Goal: Task Accomplishment & Management: Use online tool/utility

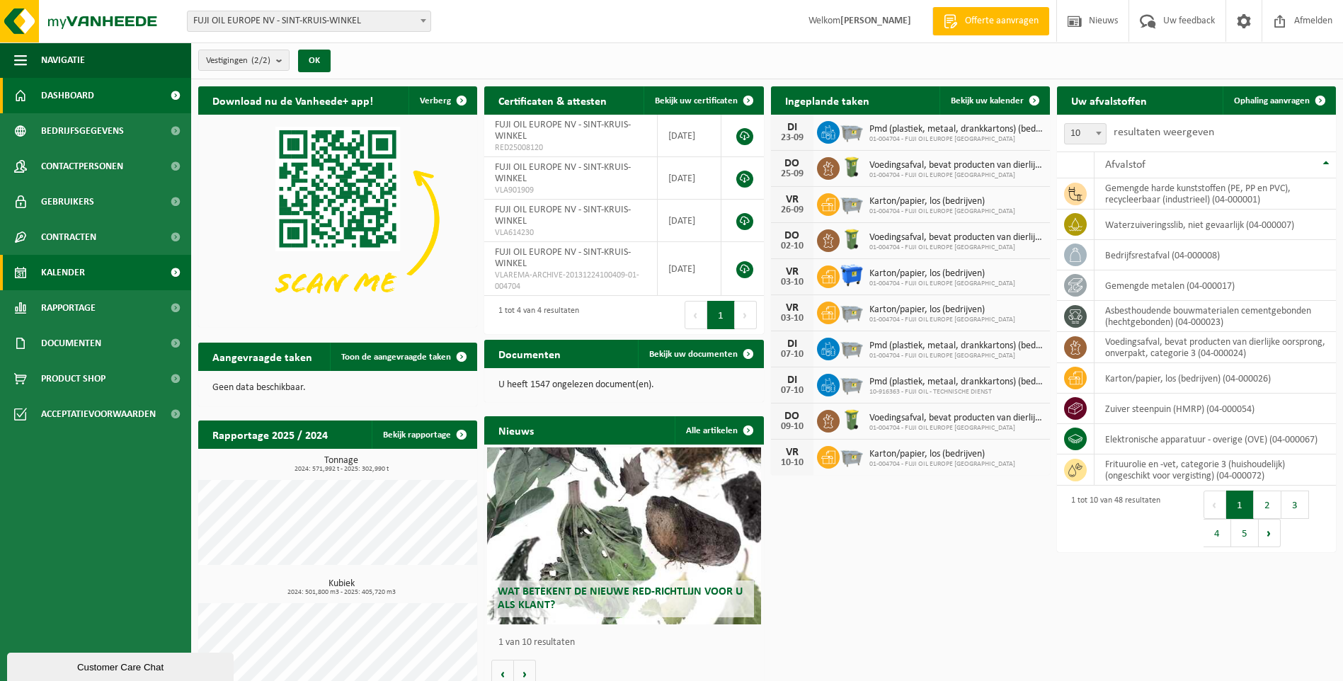
click at [54, 261] on span "Kalender" at bounding box center [63, 272] width 44 height 35
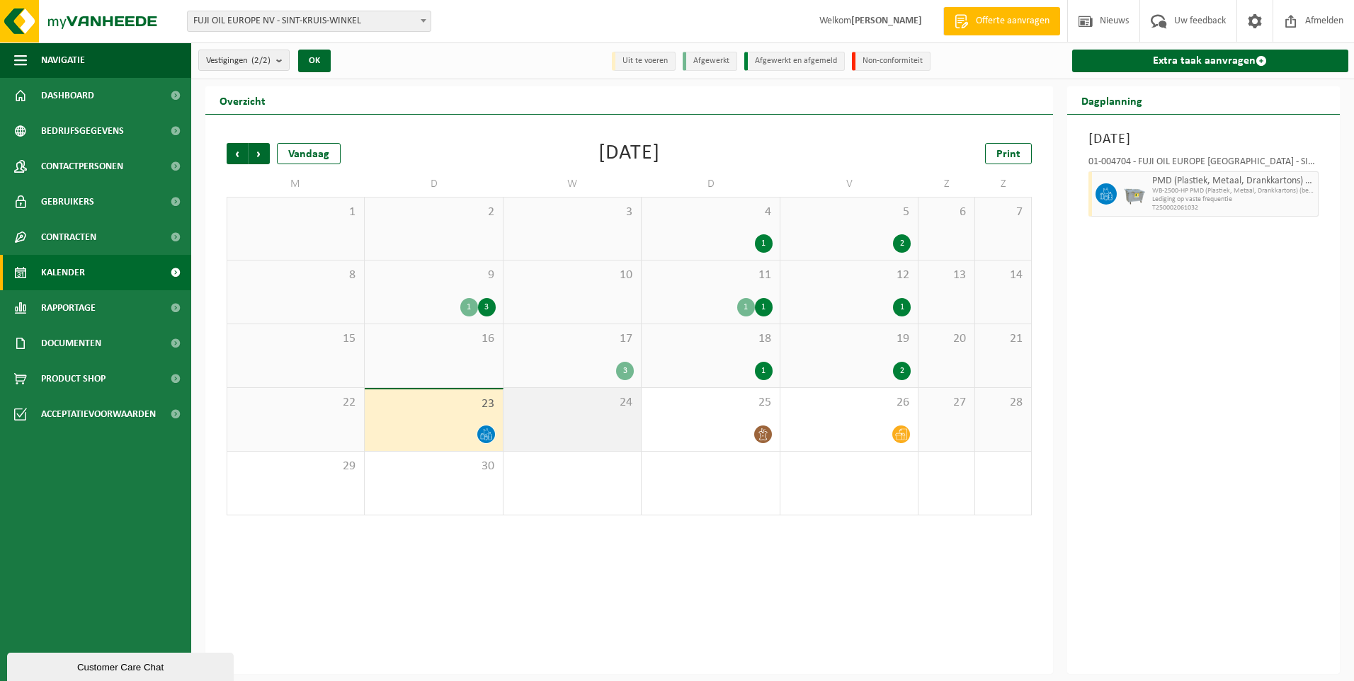
click at [547, 430] on div "24" at bounding box center [571, 419] width 137 height 63
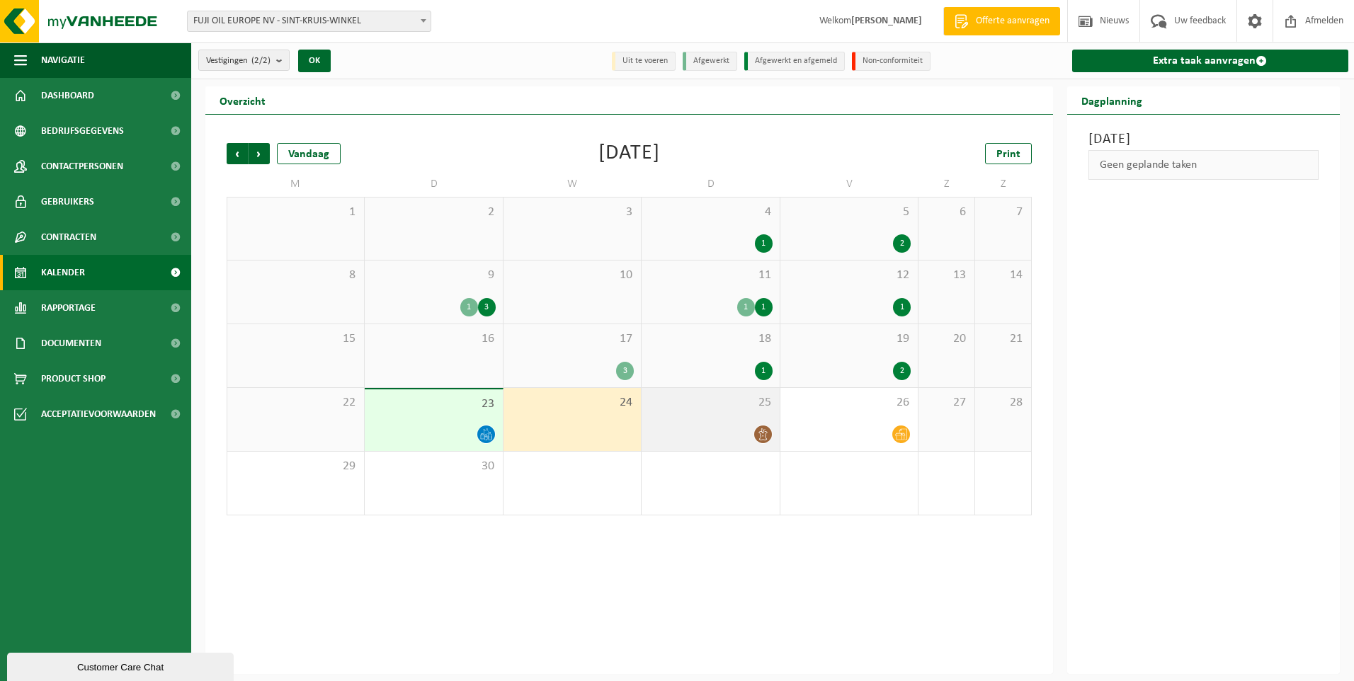
click at [683, 420] on div "25" at bounding box center [709, 419] width 137 height 63
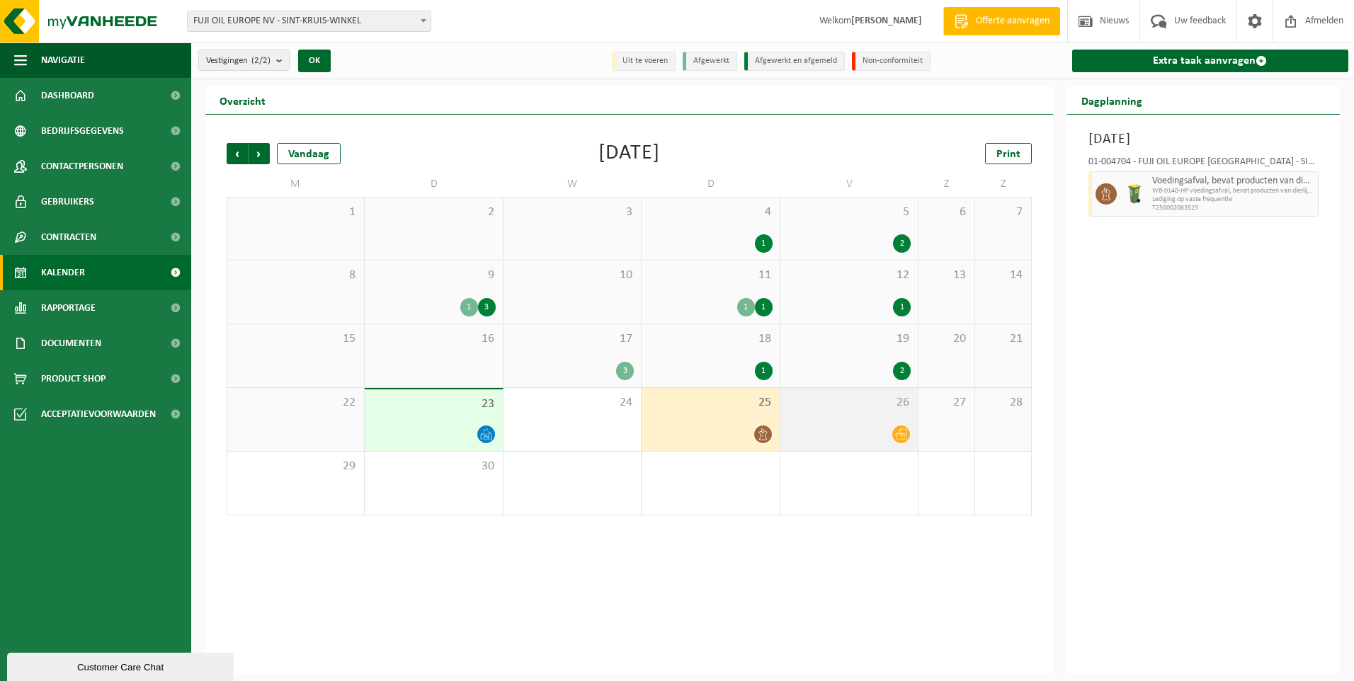
click at [854, 411] on div "26" at bounding box center [848, 419] width 137 height 63
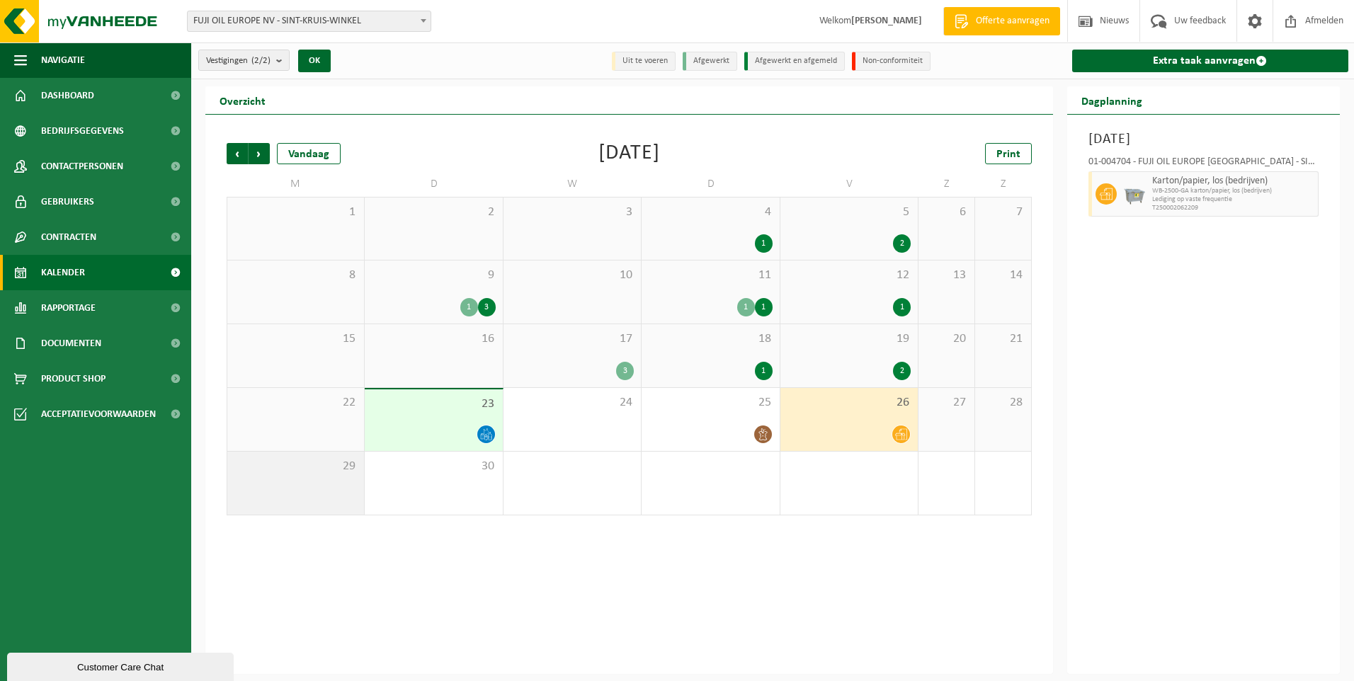
click at [327, 474] on div "29" at bounding box center [295, 483] width 137 height 63
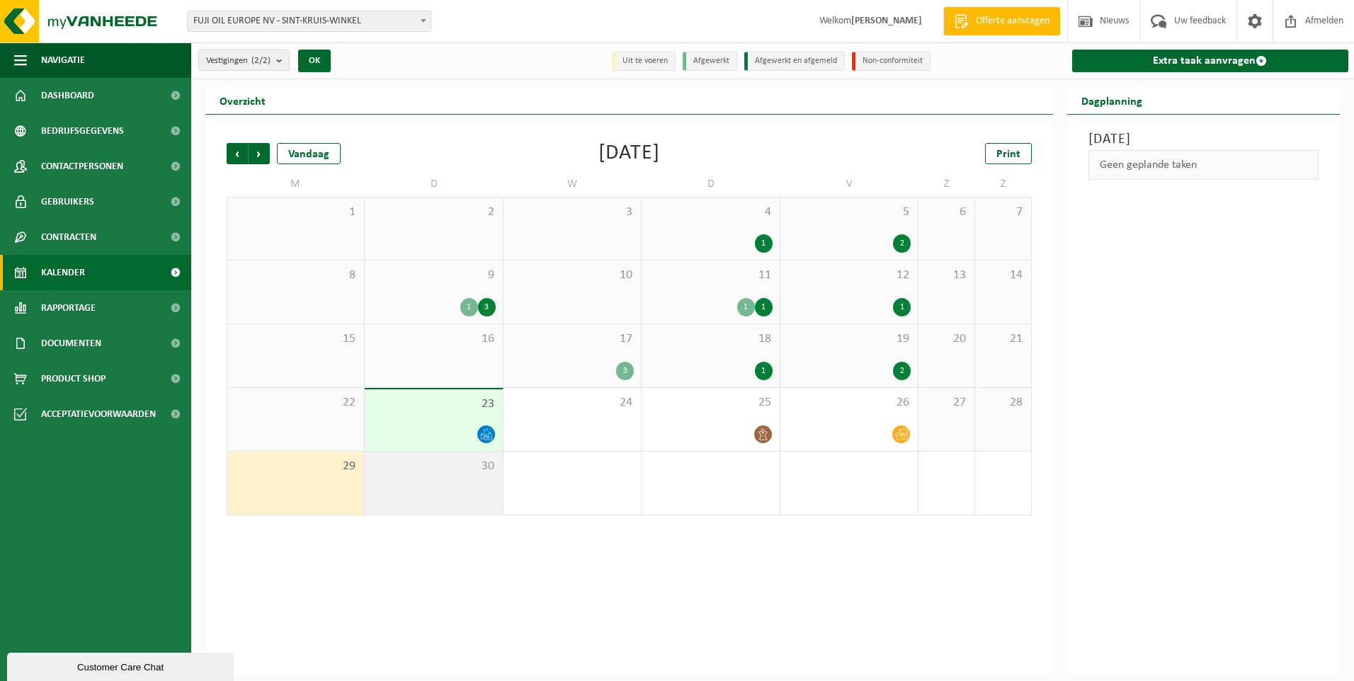
click at [411, 473] on span "30" at bounding box center [433, 467] width 123 height 16
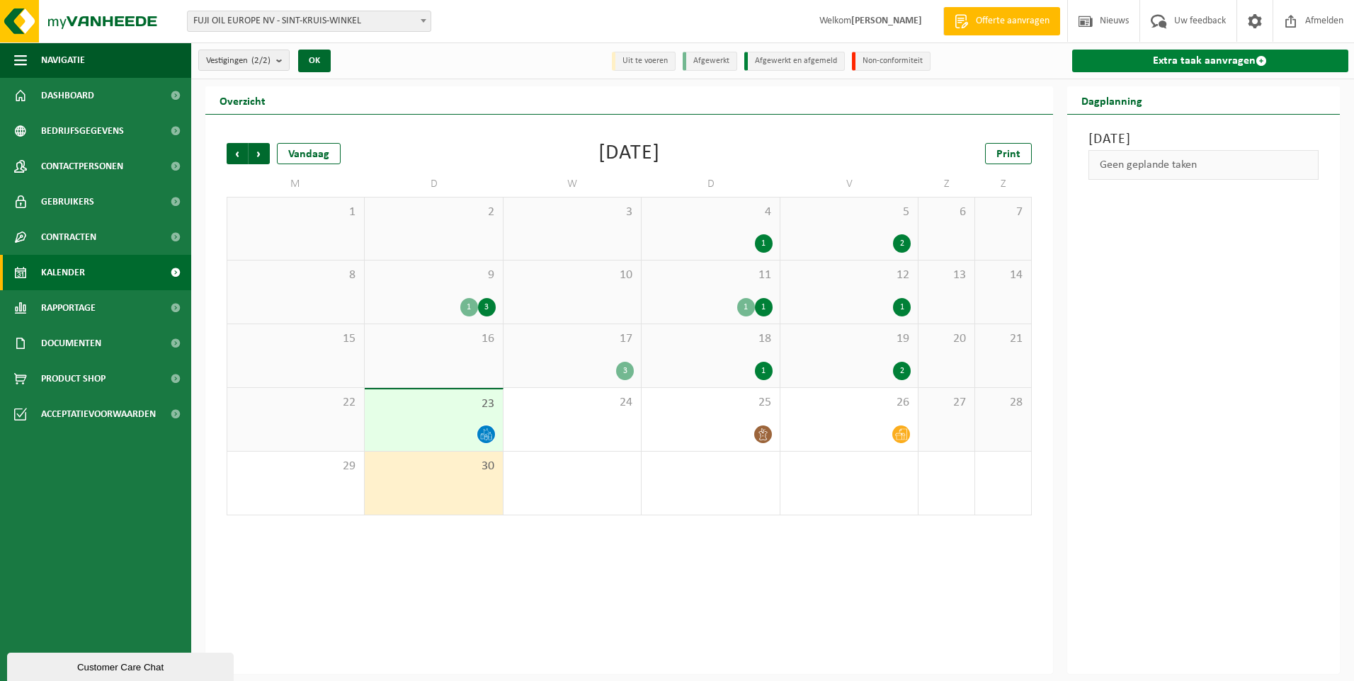
click at [1210, 66] on link "Extra taak aanvragen" at bounding box center [1210, 61] width 277 height 23
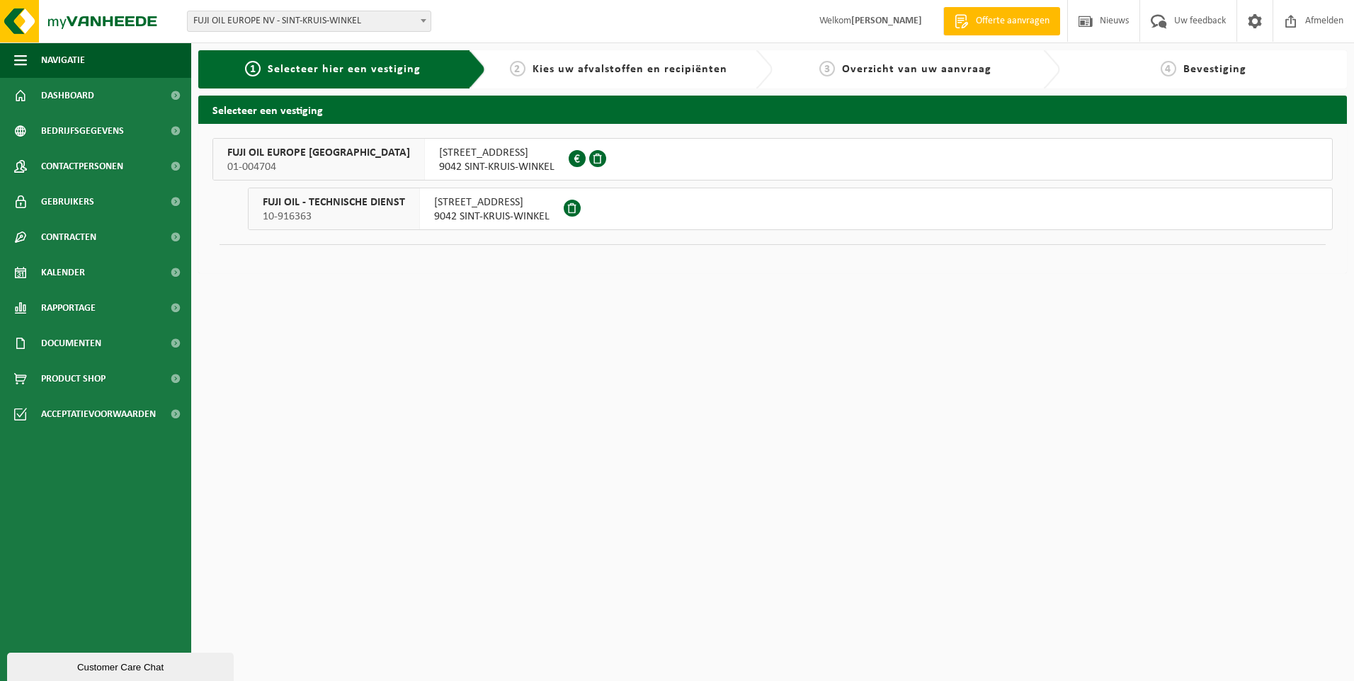
click at [439, 156] on span "KUHLMANNLAAN 36" at bounding box center [496, 153] width 115 height 14
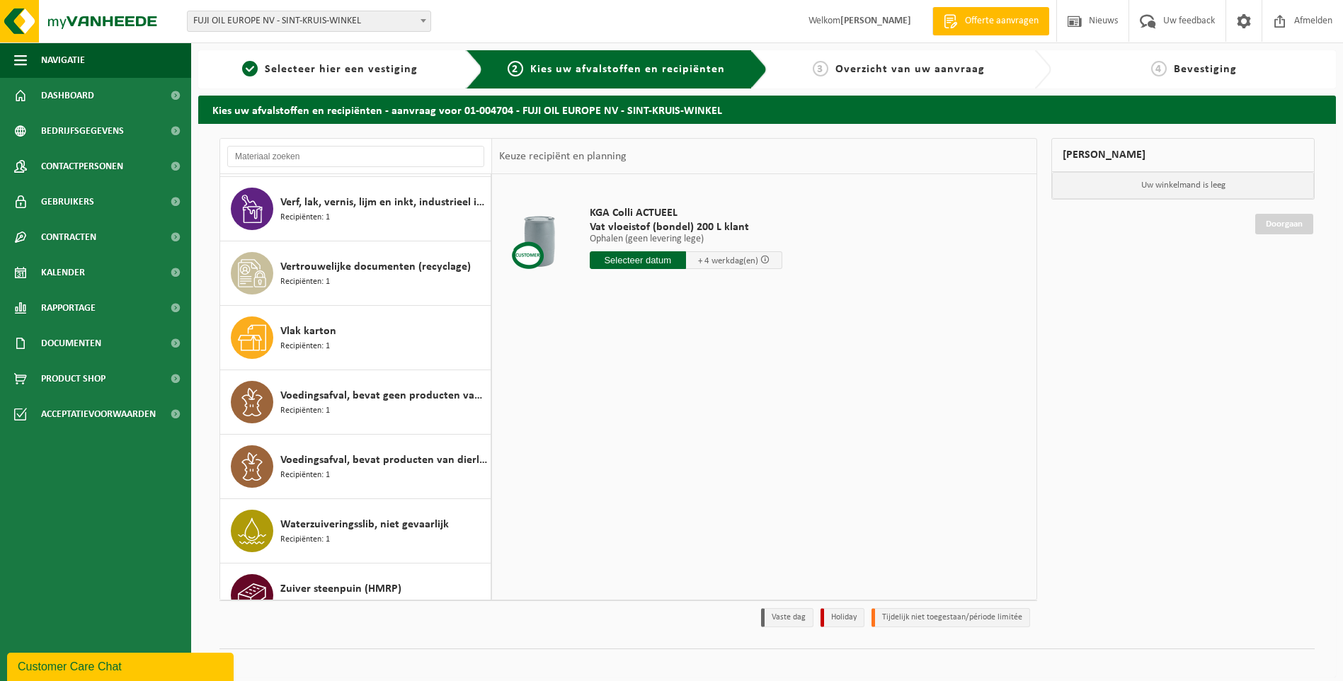
scroll to position [2584, 0]
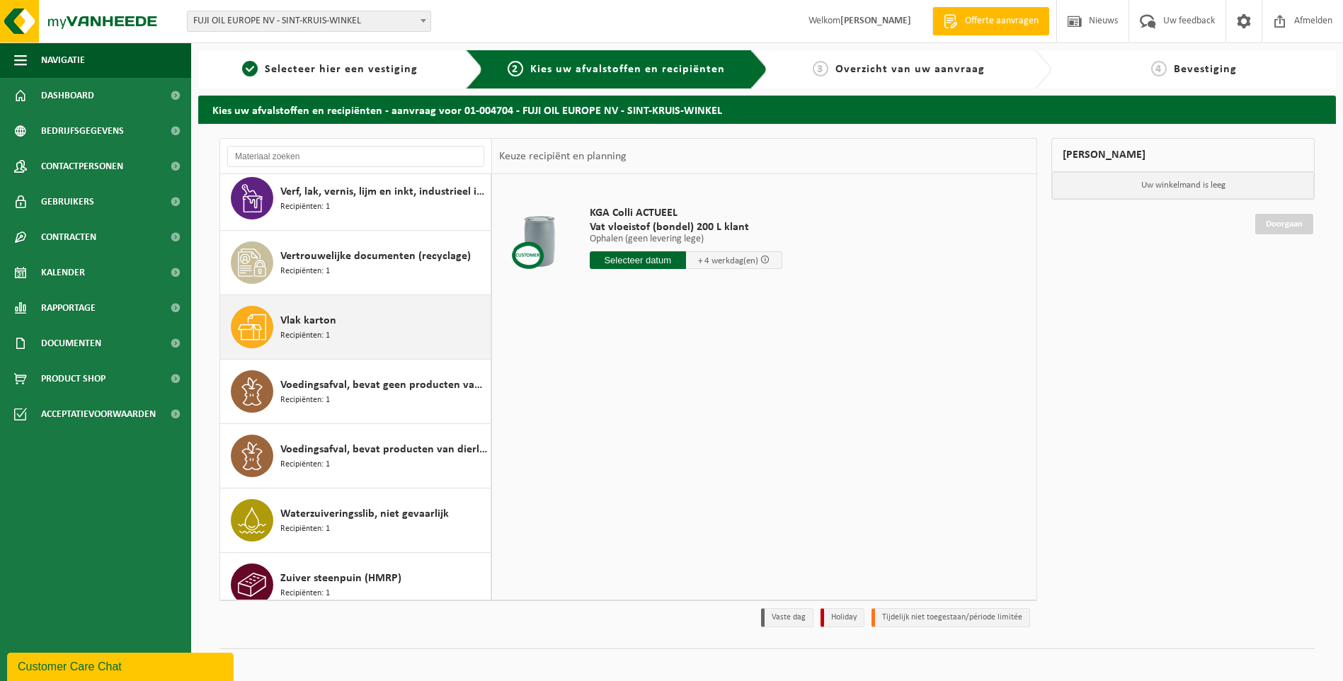
click at [324, 329] on span "Recipiënten: 1" at bounding box center [305, 335] width 50 height 13
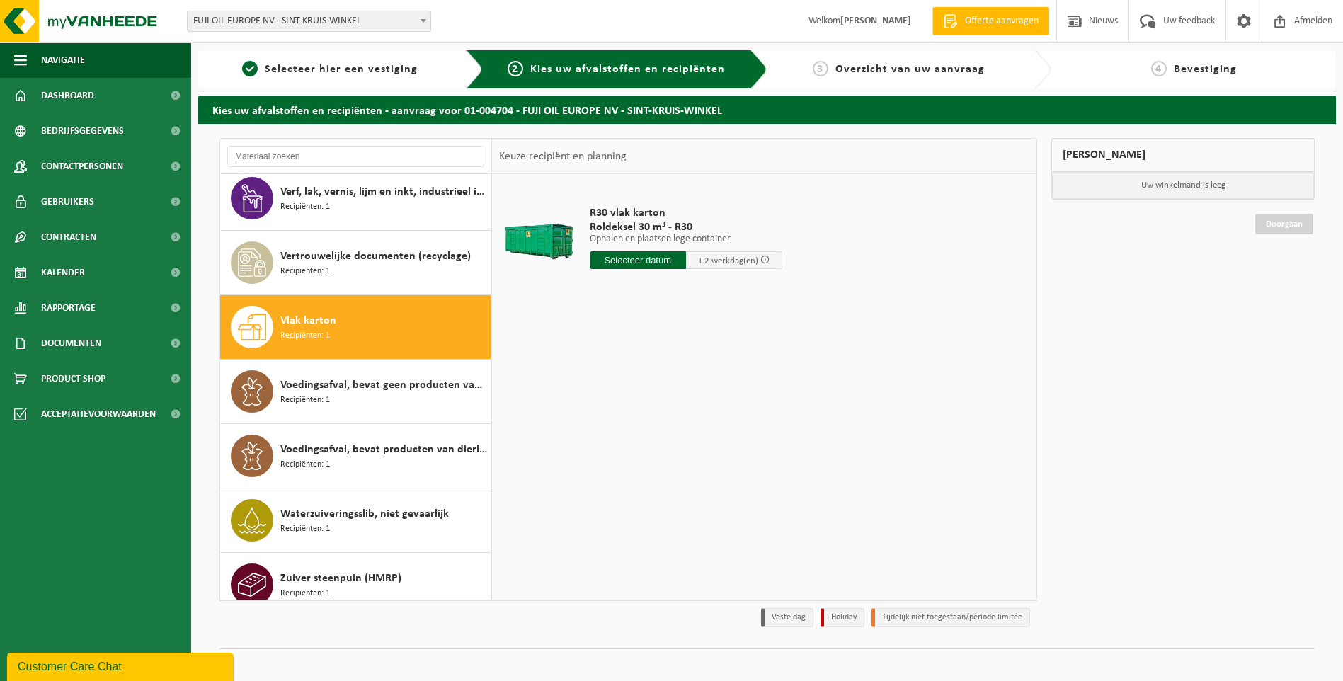
click at [641, 258] on input "text" at bounding box center [638, 260] width 96 height 18
click at [682, 412] on div "25" at bounding box center [677, 408] width 25 height 23
type input "Van 2025-09-25"
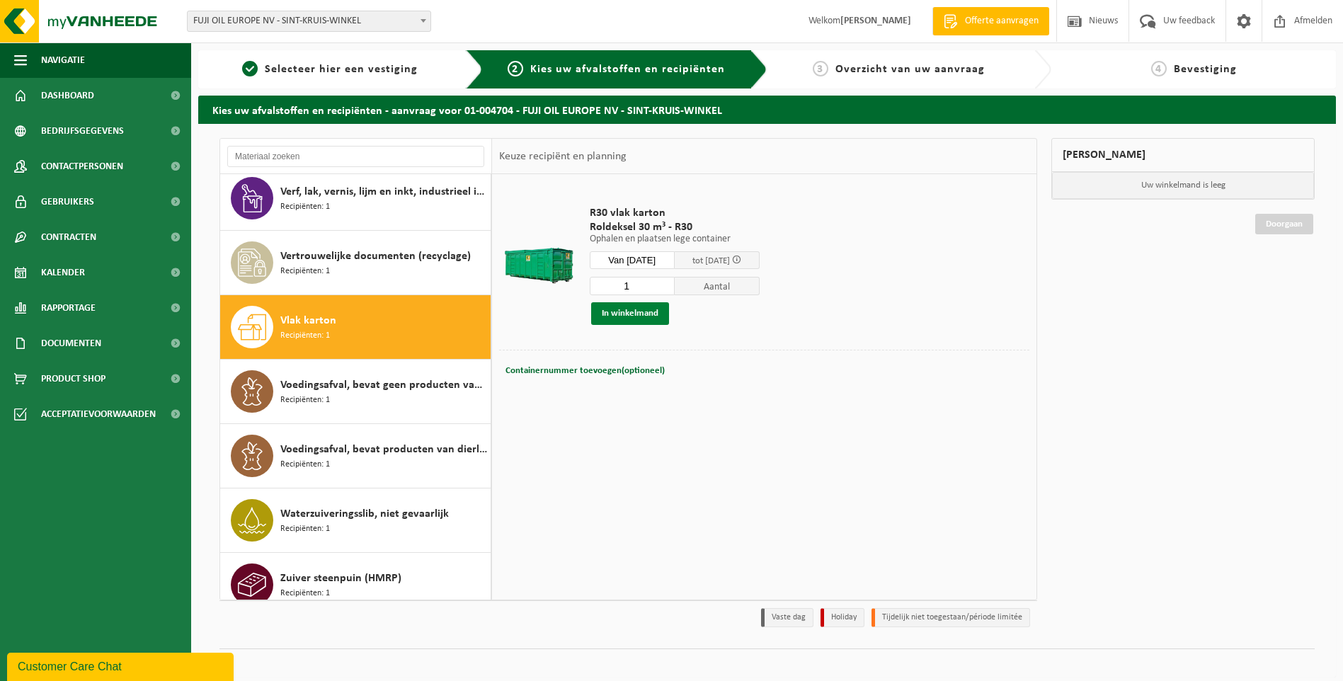
click at [650, 317] on button "In winkelmand" at bounding box center [630, 313] width 78 height 23
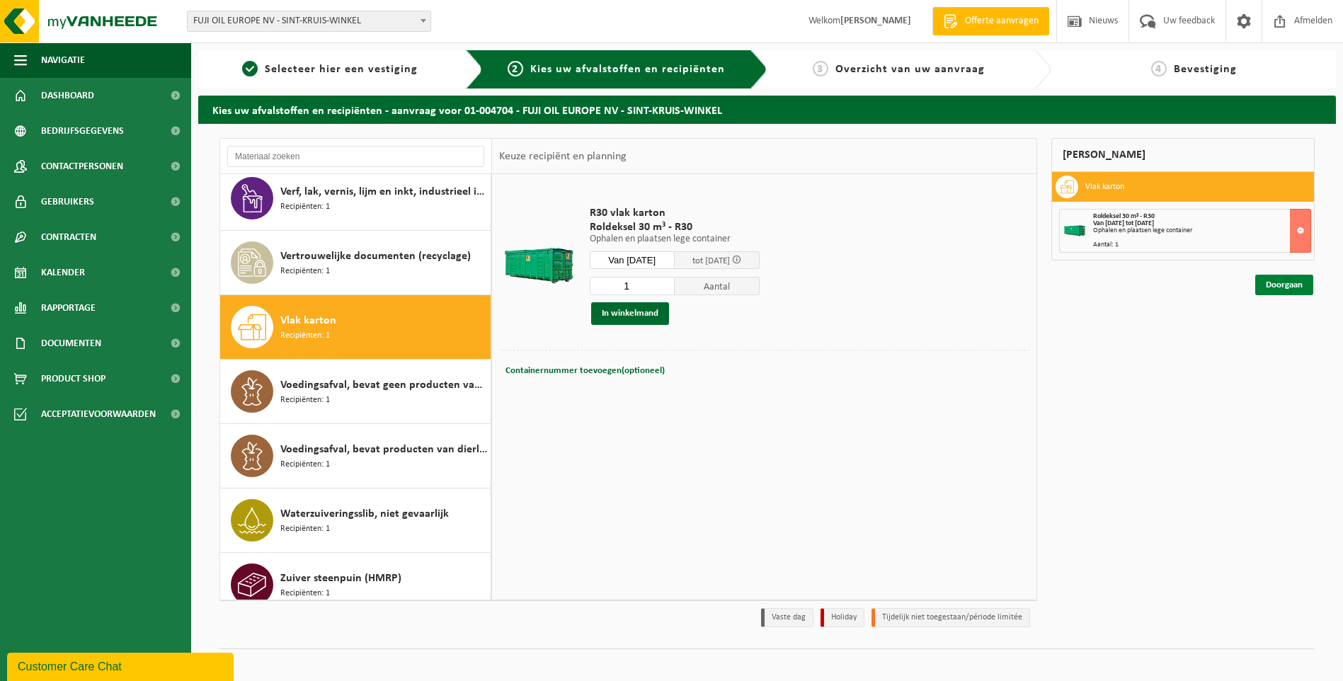
click at [1288, 287] on link "Doorgaan" at bounding box center [1284, 285] width 58 height 21
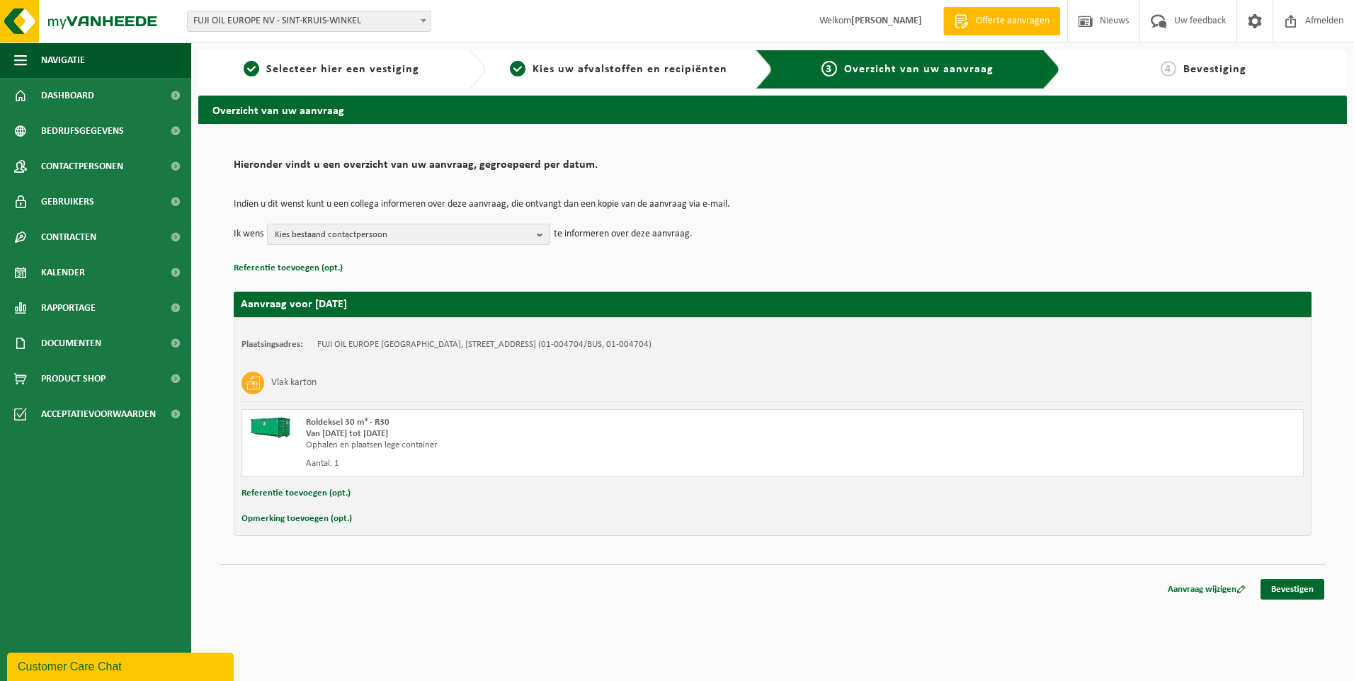
click at [535, 234] on button "Kies bestaand contactpersoon" at bounding box center [408, 234] width 283 height 21
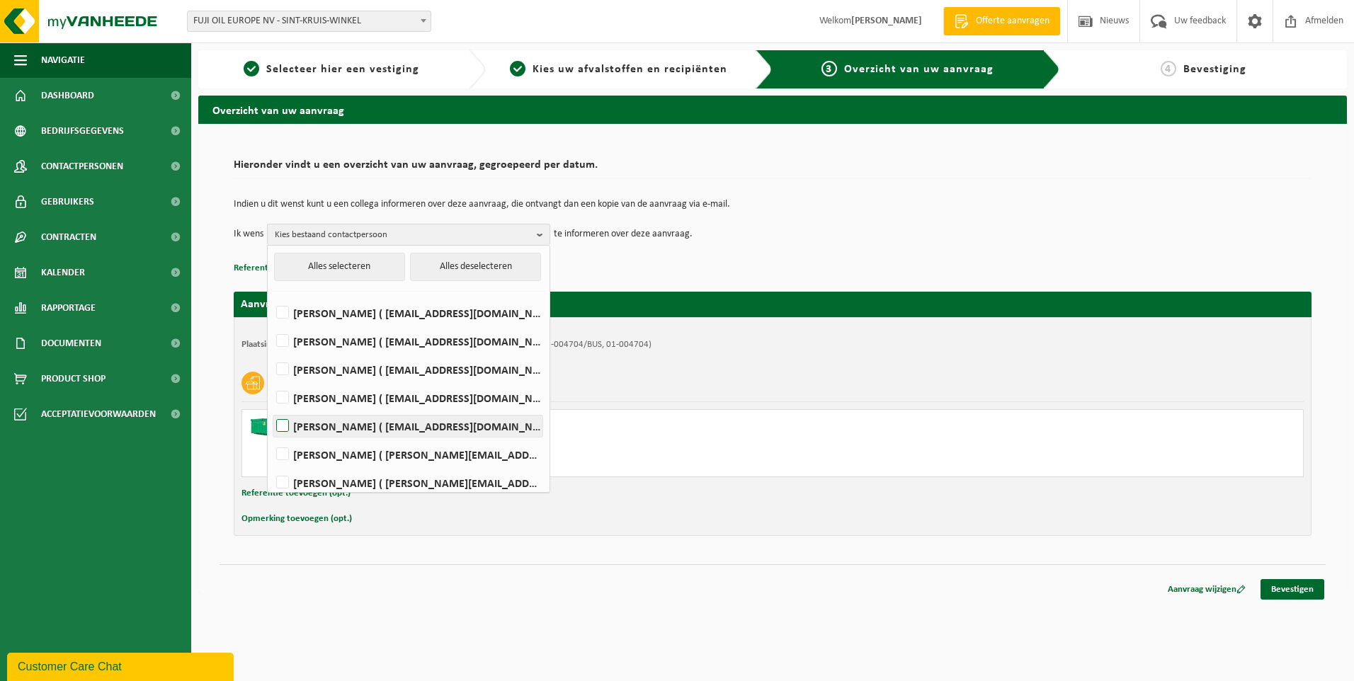
click at [307, 421] on label "Romaric Jodts ( romaric.jodts@fujioileurope.com )" at bounding box center [407, 426] width 269 height 21
click at [271, 409] on input "Romaric Jodts ( romaric.jodts@fujioileurope.com )" at bounding box center [270, 408] width 1 height 1
checkbox input "true"
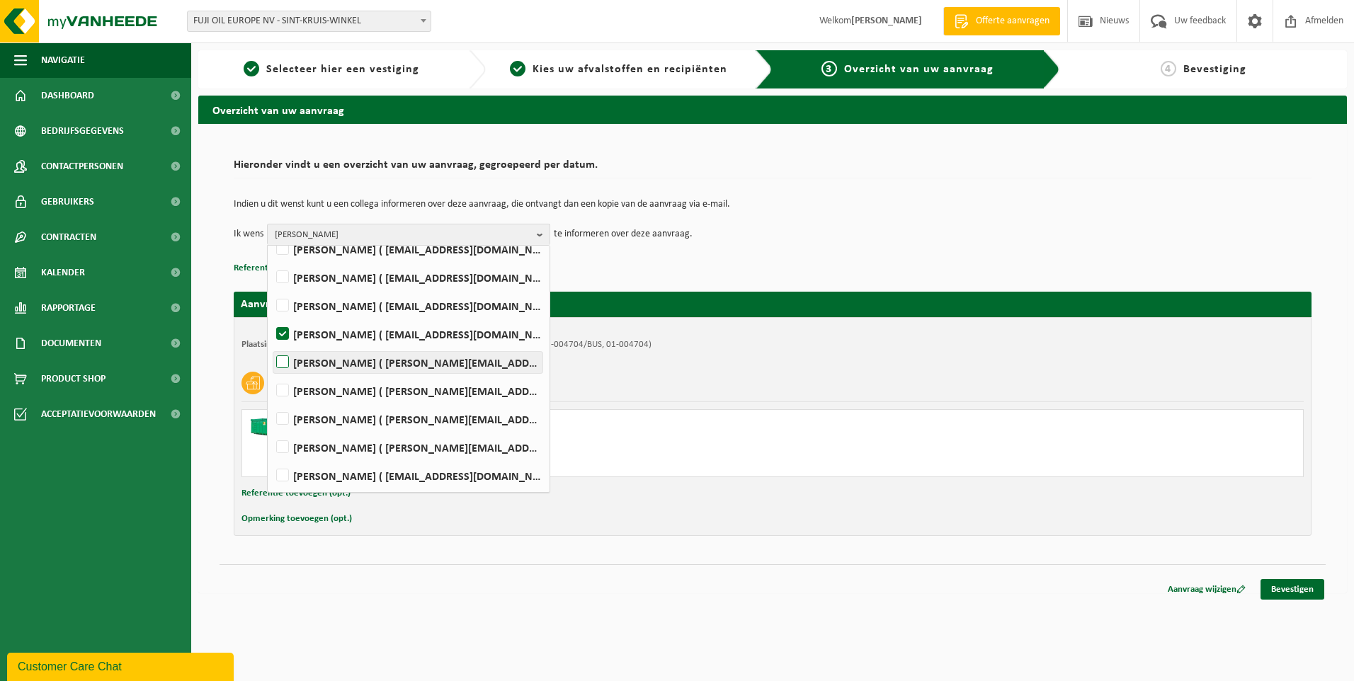
scroll to position [93, 0]
click at [327, 446] on label "Nick Vandenbulcke ( nick.vandenbulcke@fujioileurope.com )" at bounding box center [407, 446] width 269 height 21
click at [271, 429] on input "Nick Vandenbulcke ( nick.vandenbulcke@fujioileurope.com )" at bounding box center [270, 428] width 1 height 1
checkbox input "true"
click at [316, 475] on label "Koen Vanthienen ( koen.vanthienen@fujioileurope.com )" at bounding box center [407, 474] width 269 height 21
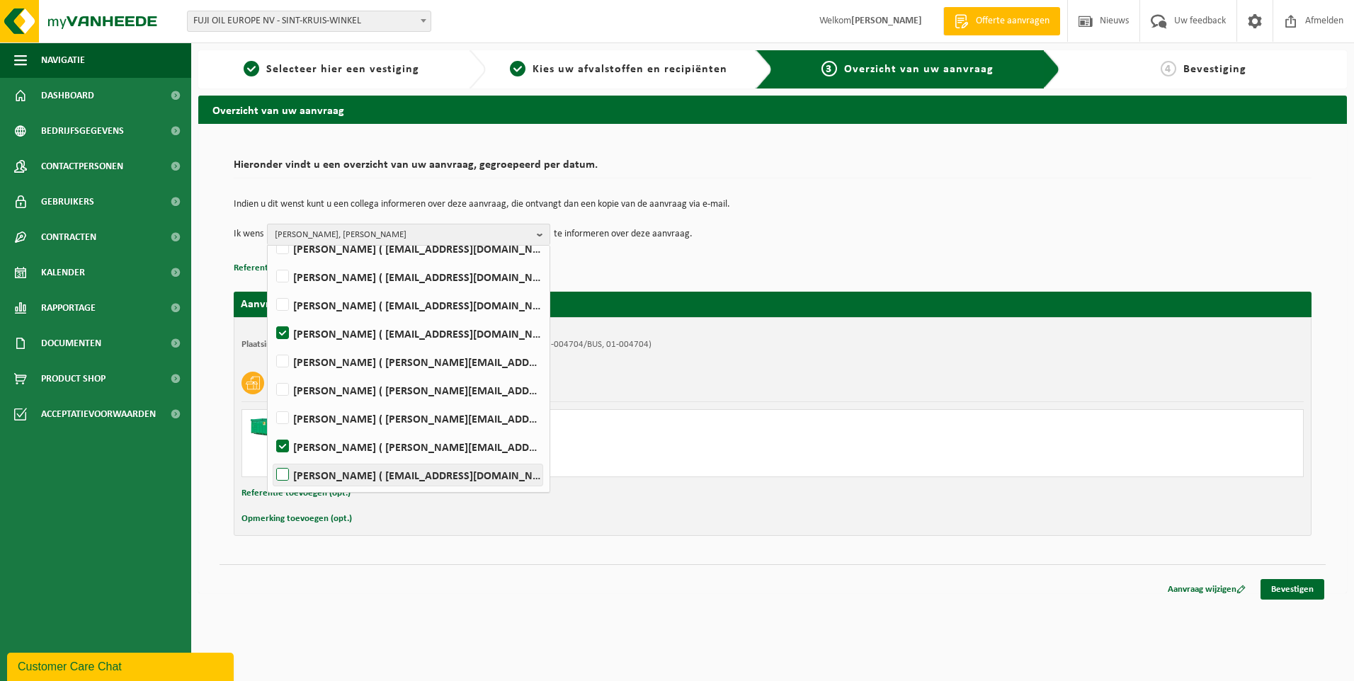
click at [271, 457] on input "Koen Vanthienen ( koen.vanthienen@fujioileurope.com )" at bounding box center [270, 457] width 1 height 1
checkbox input "true"
click at [809, 367] on div "Vlak karton" at bounding box center [772, 383] width 1062 height 37
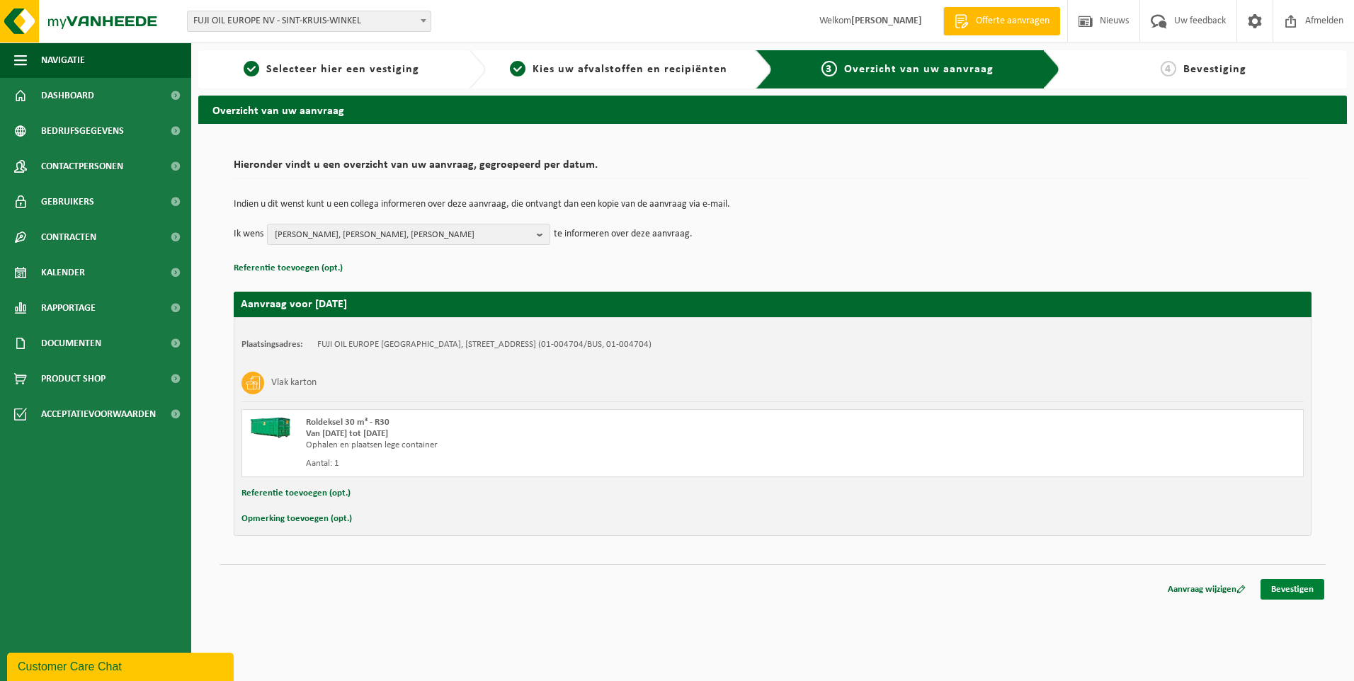
click at [1299, 588] on link "Bevestigen" at bounding box center [1292, 589] width 64 height 21
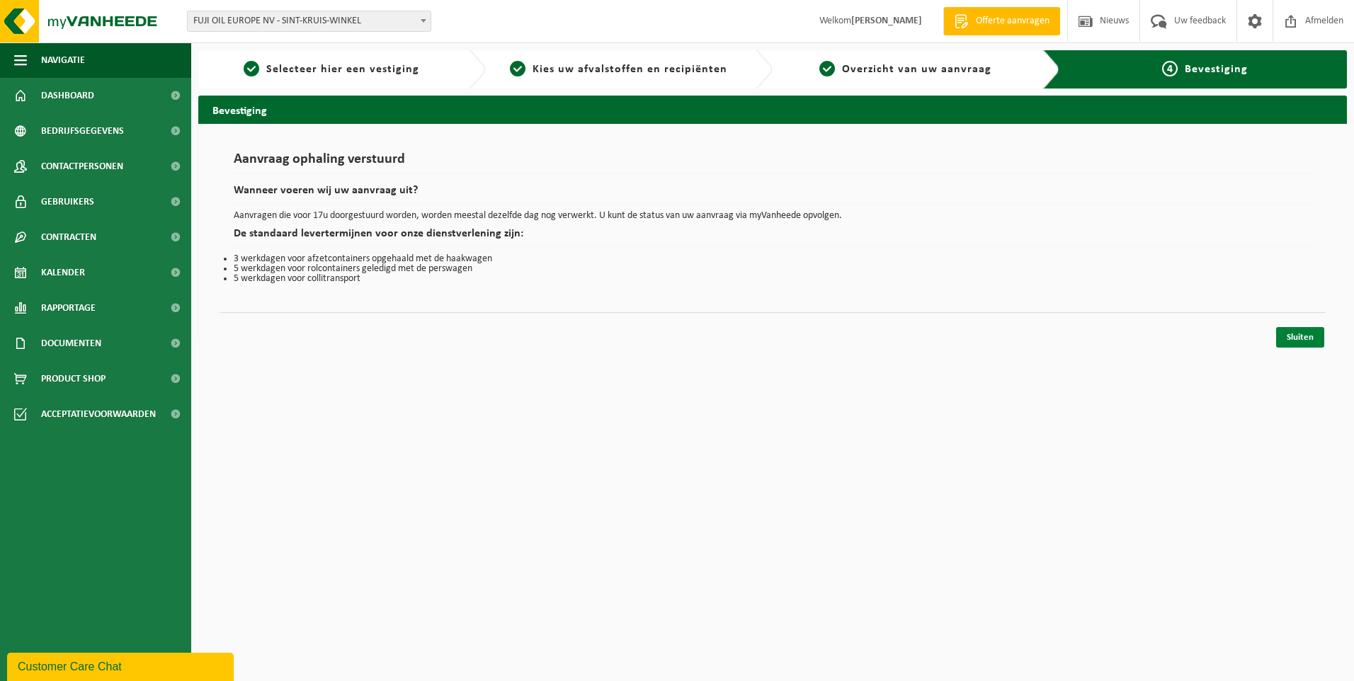
click at [1304, 335] on link "Sluiten" at bounding box center [1300, 337] width 48 height 21
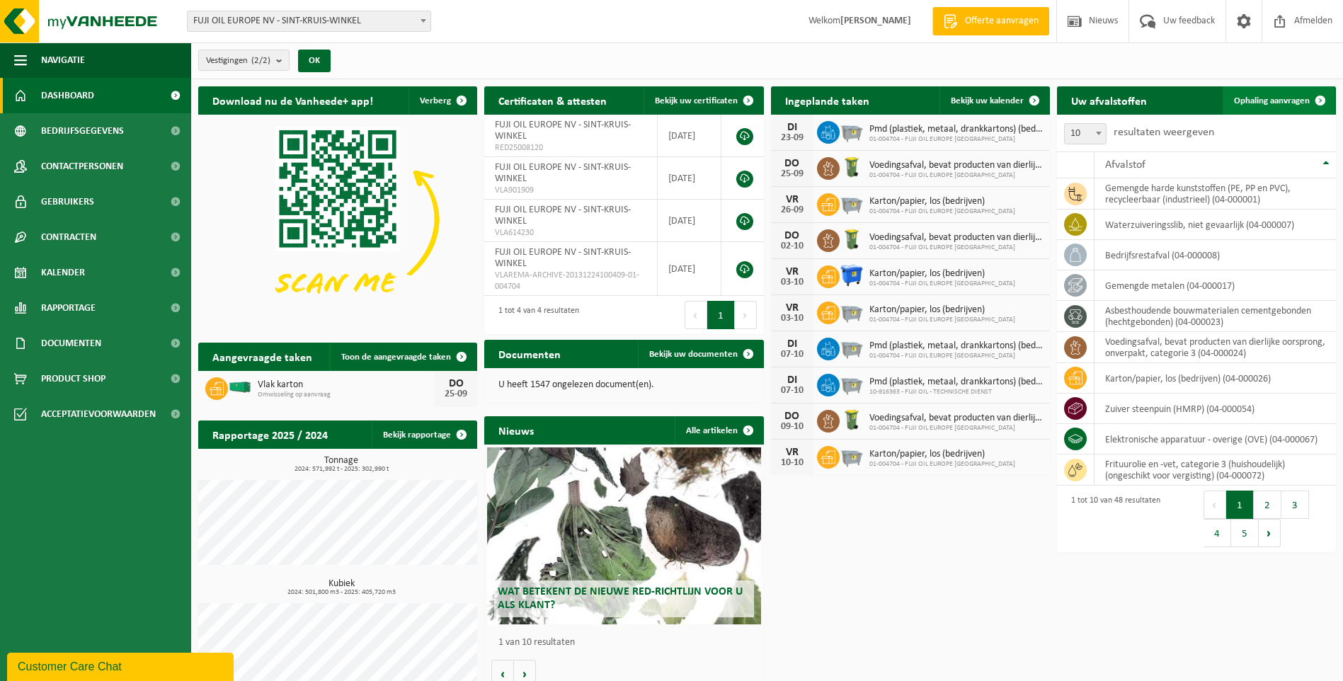
click at [1272, 101] on span "Ophaling aanvragen" at bounding box center [1272, 100] width 76 height 9
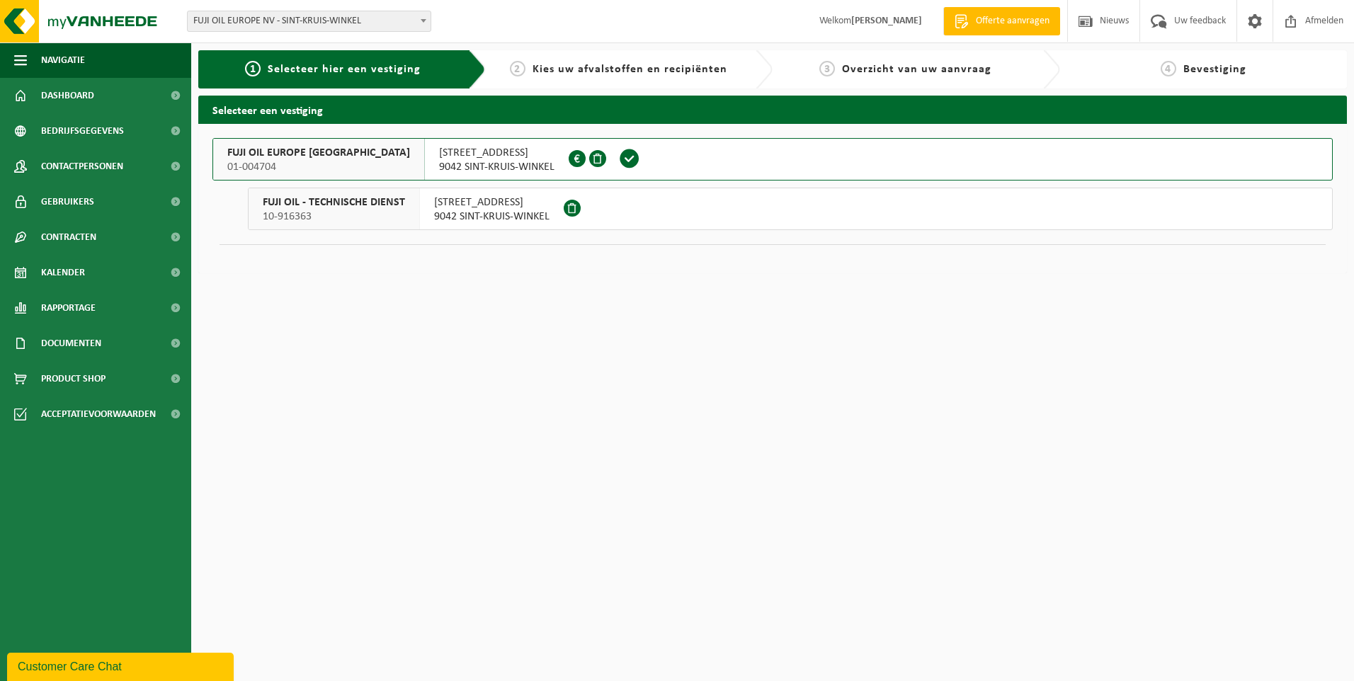
click at [291, 156] on span "FUJI OIL EUROPE NV" at bounding box center [318, 153] width 183 height 14
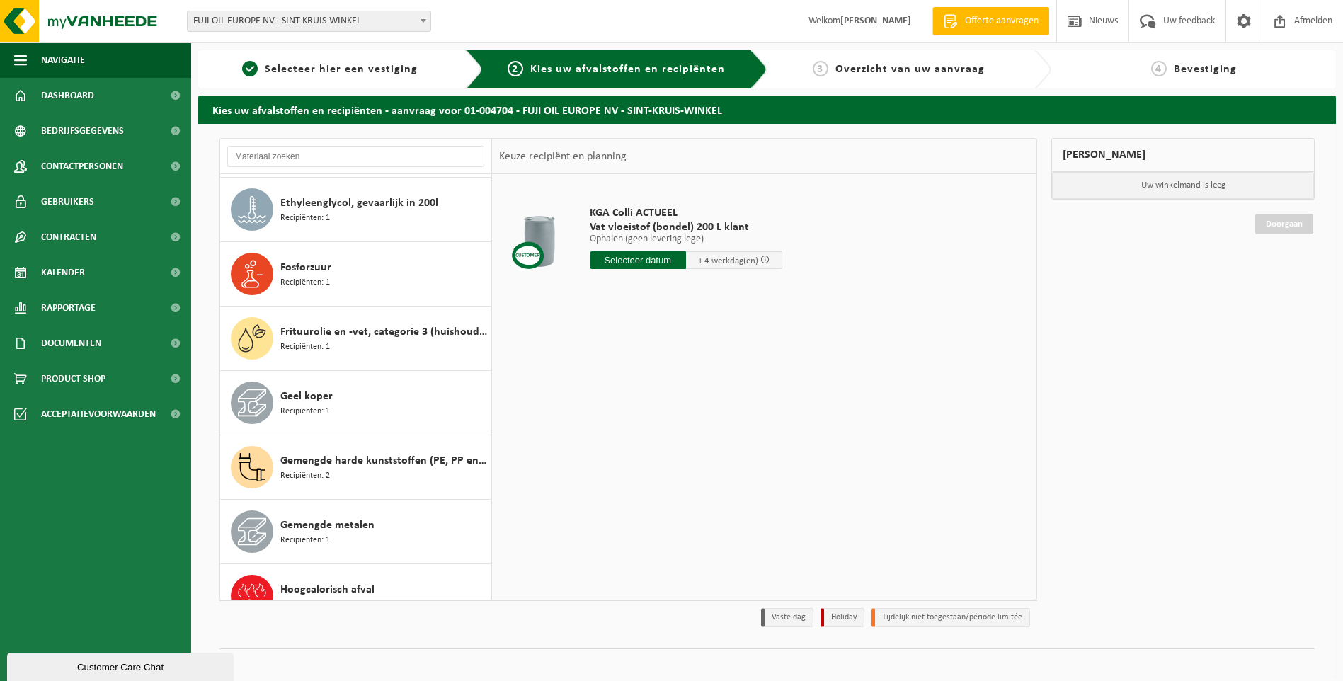
scroll to position [715, 0]
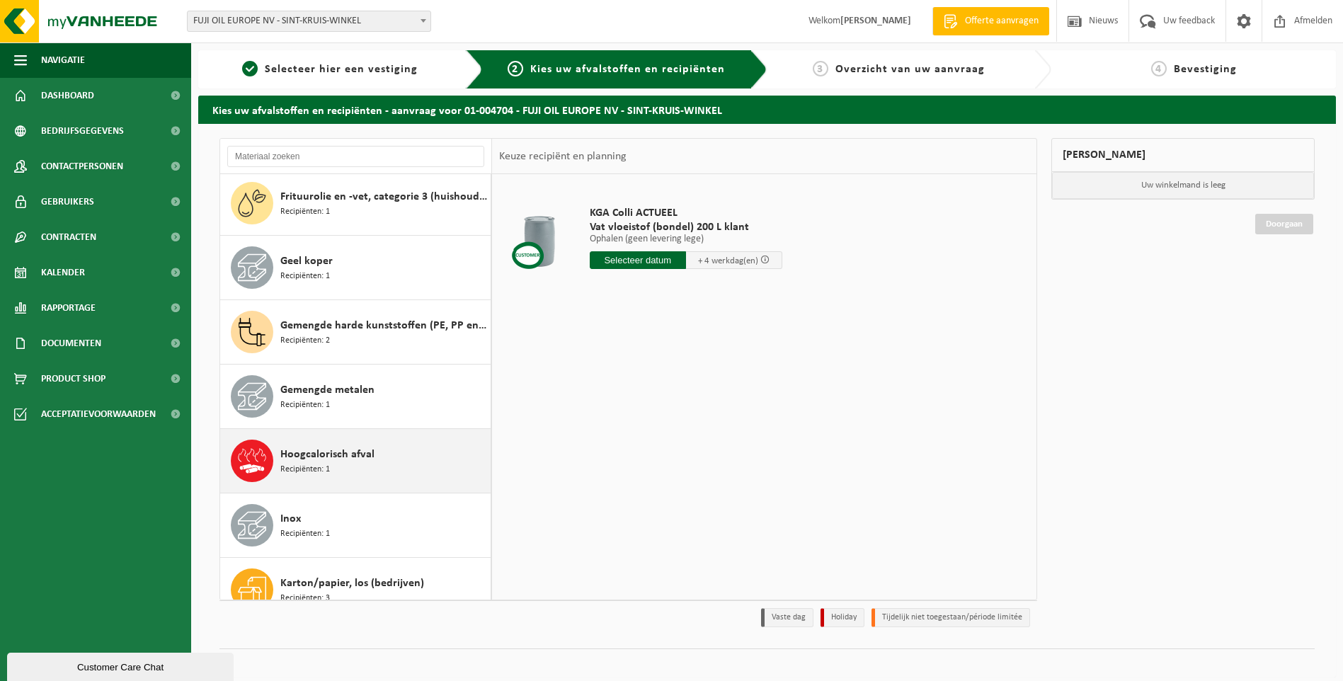
click at [344, 446] on span "Hoogcalorisch afval" at bounding box center [327, 454] width 94 height 17
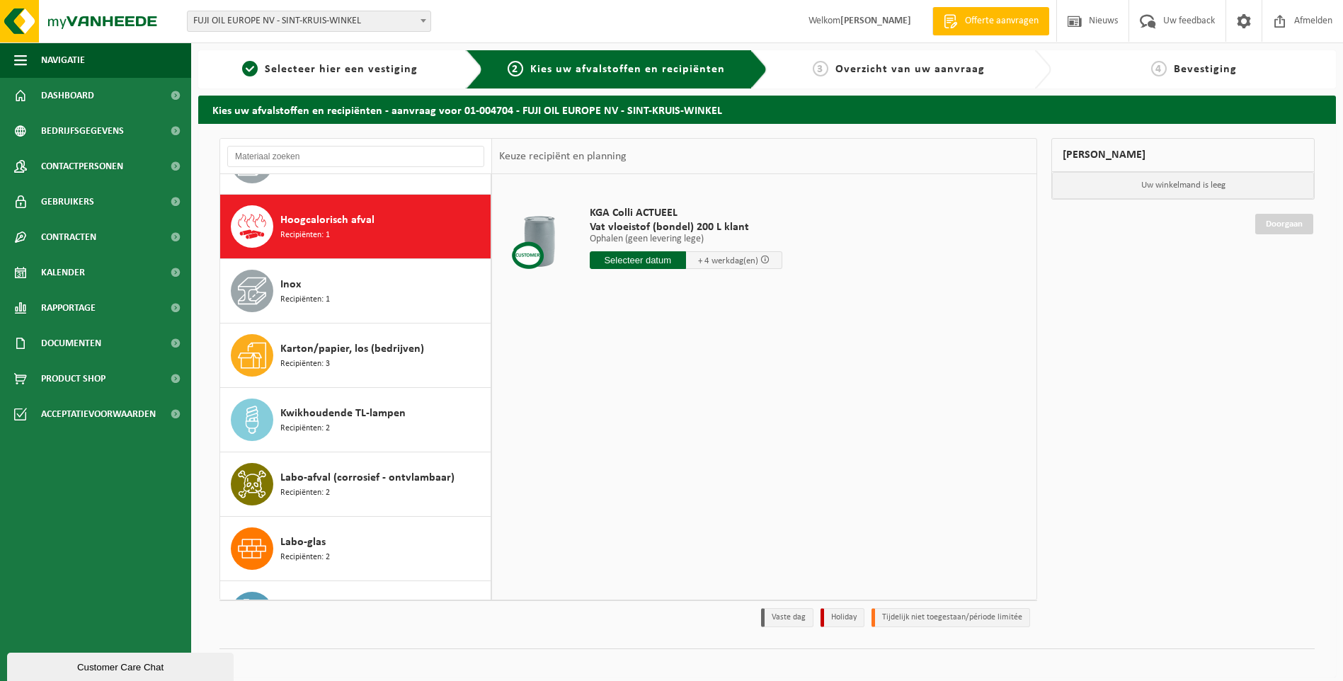
scroll to position [968, 0]
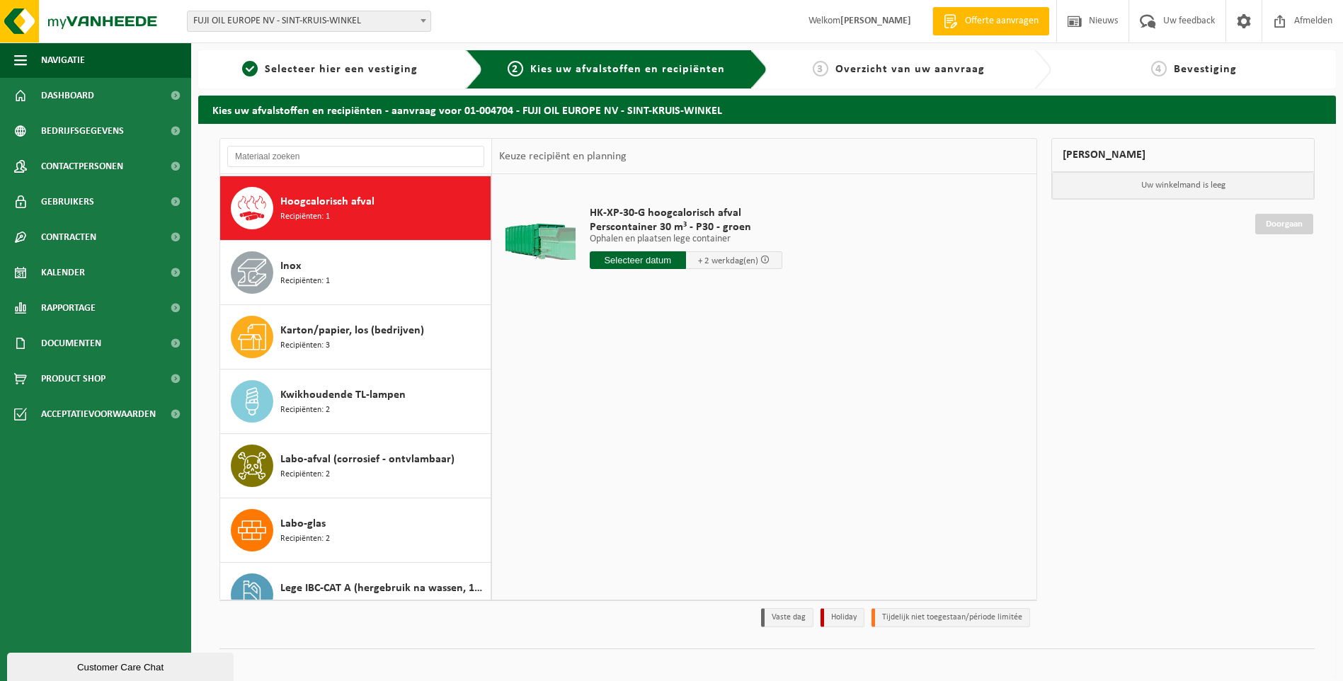
click at [640, 255] on input "text" at bounding box center [638, 260] width 96 height 18
click at [678, 411] on div "25" at bounding box center [677, 408] width 25 height 23
type input "Van 2025-09-25"
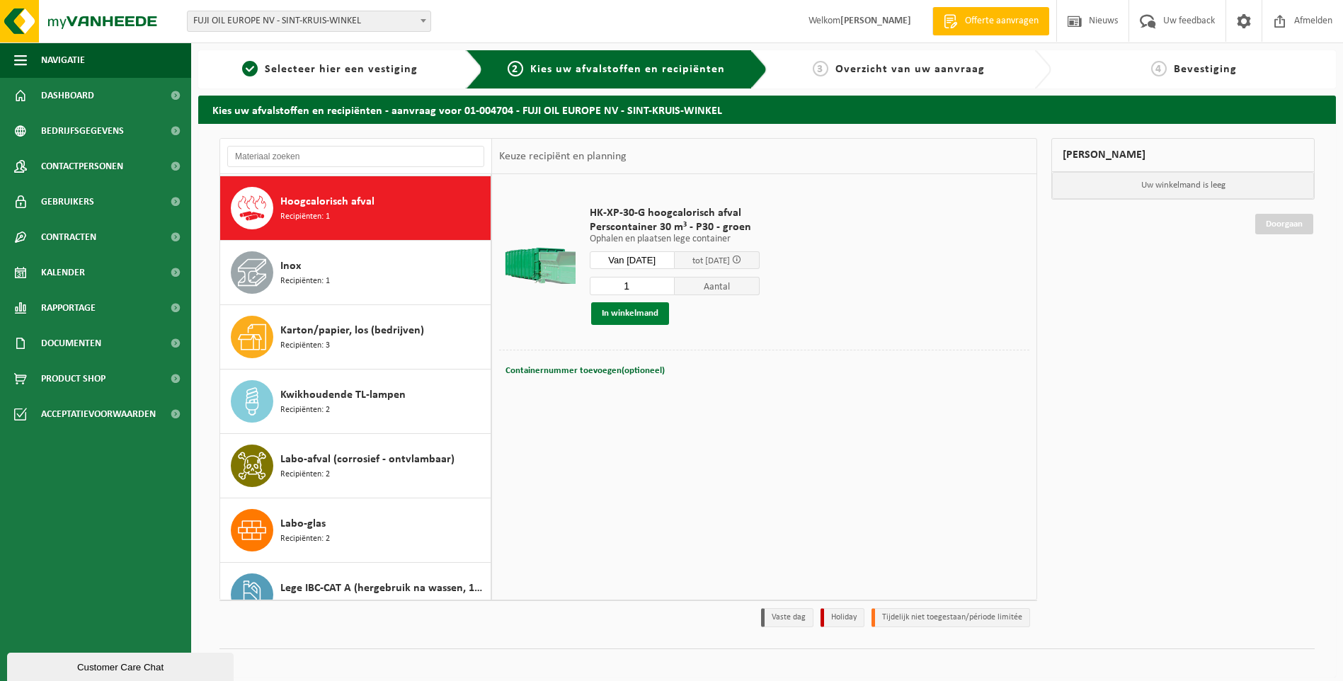
click at [641, 319] on button "In winkelmand" at bounding box center [630, 313] width 78 height 23
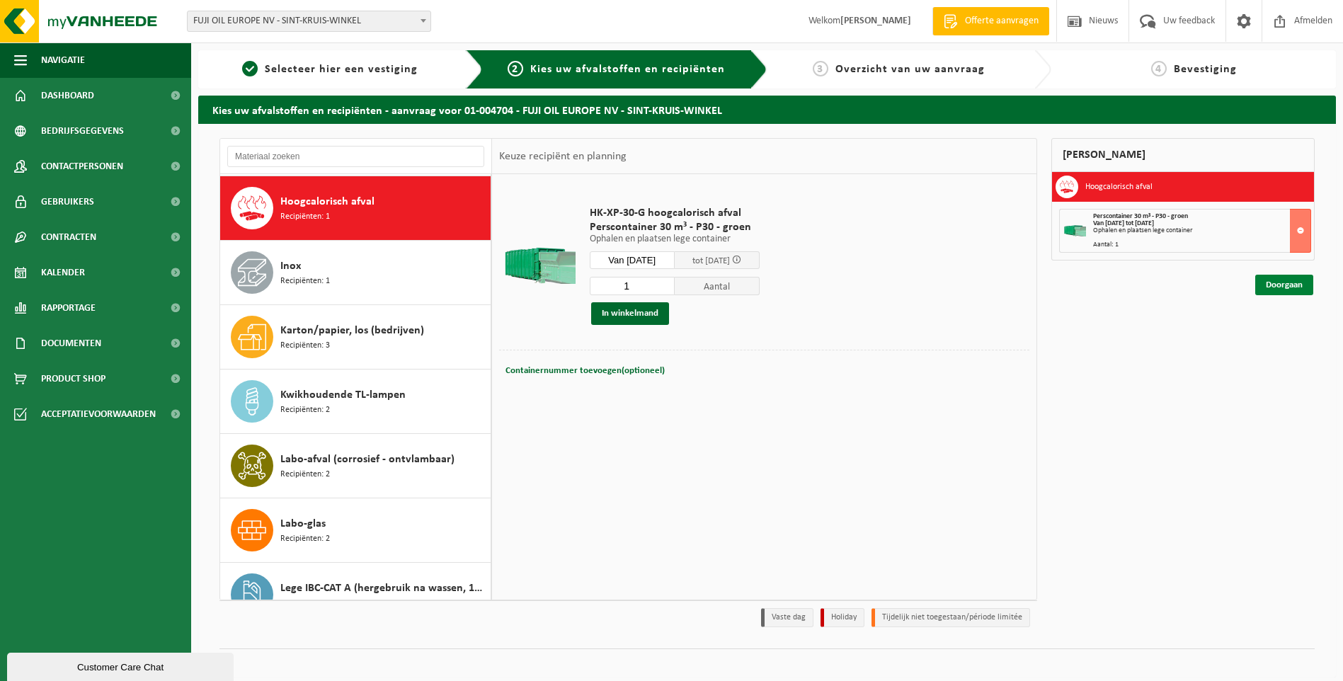
click at [1293, 287] on link "Doorgaan" at bounding box center [1284, 285] width 58 height 21
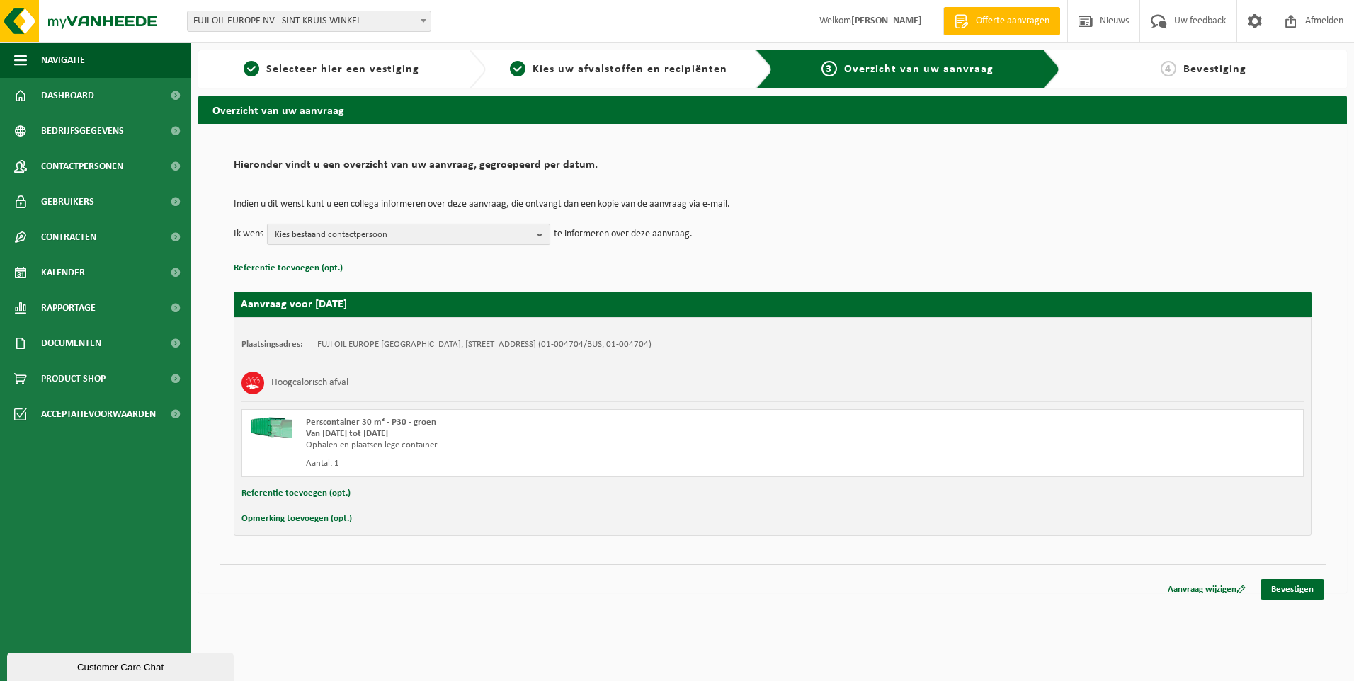
click at [540, 235] on b "button" at bounding box center [543, 234] width 13 height 20
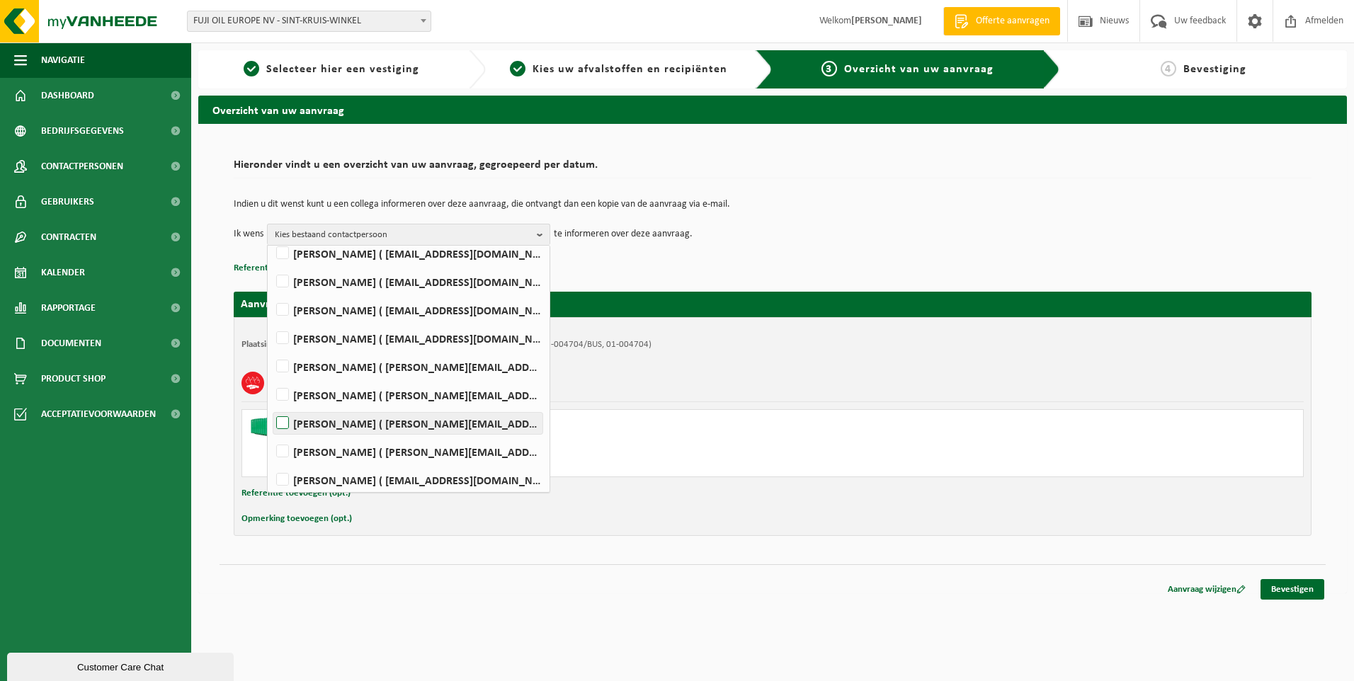
scroll to position [93, 0]
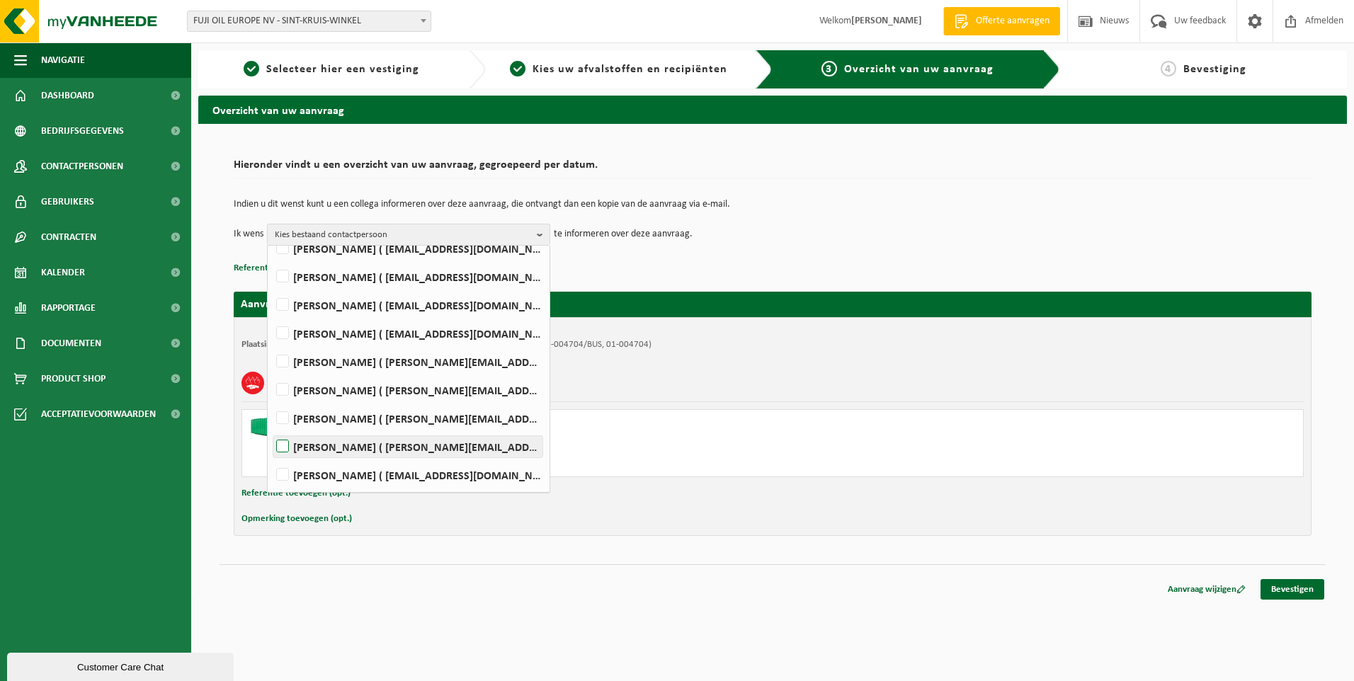
click at [321, 442] on label "[PERSON_NAME] ( [PERSON_NAME][EMAIL_ADDRESS][DOMAIN_NAME] )" at bounding box center [407, 446] width 269 height 21
click at [271, 429] on input "[PERSON_NAME] ( [PERSON_NAME][EMAIL_ADDRESS][DOMAIN_NAME] )" at bounding box center [270, 428] width 1 height 1
checkbox input "true"
click at [333, 477] on label "Koen Vanthienen ( koen.vanthienen@fujioileurope.com )" at bounding box center [407, 474] width 269 height 21
click at [271, 457] on input "Koen Vanthienen ( koen.vanthienen@fujioileurope.com )" at bounding box center [270, 457] width 1 height 1
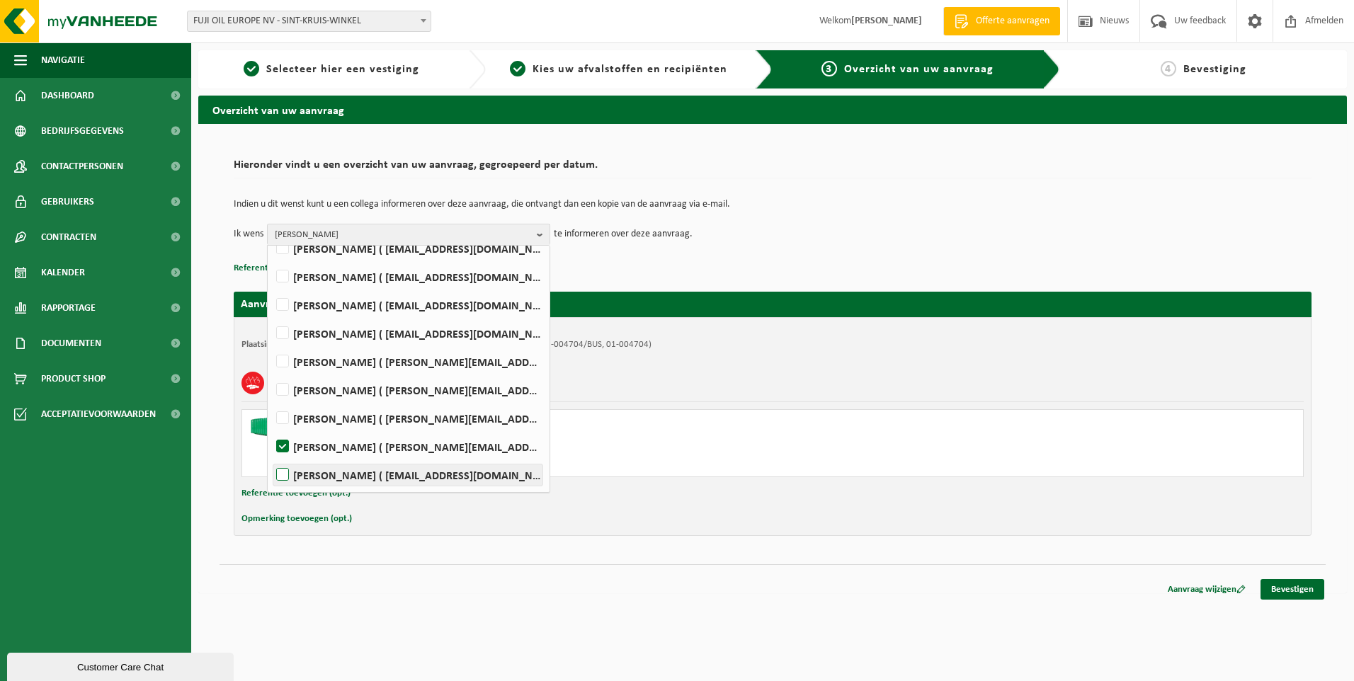
checkbox input "true"
click at [343, 334] on label "Romaric Jodts ( romaric.jodts@fujioileurope.com )" at bounding box center [407, 333] width 269 height 21
click at [271, 316] on input "Romaric Jodts ( romaric.jodts@fujioileurope.com )" at bounding box center [270, 315] width 1 height 1
checkbox input "true"
click at [1295, 582] on link "Bevestigen" at bounding box center [1292, 589] width 64 height 21
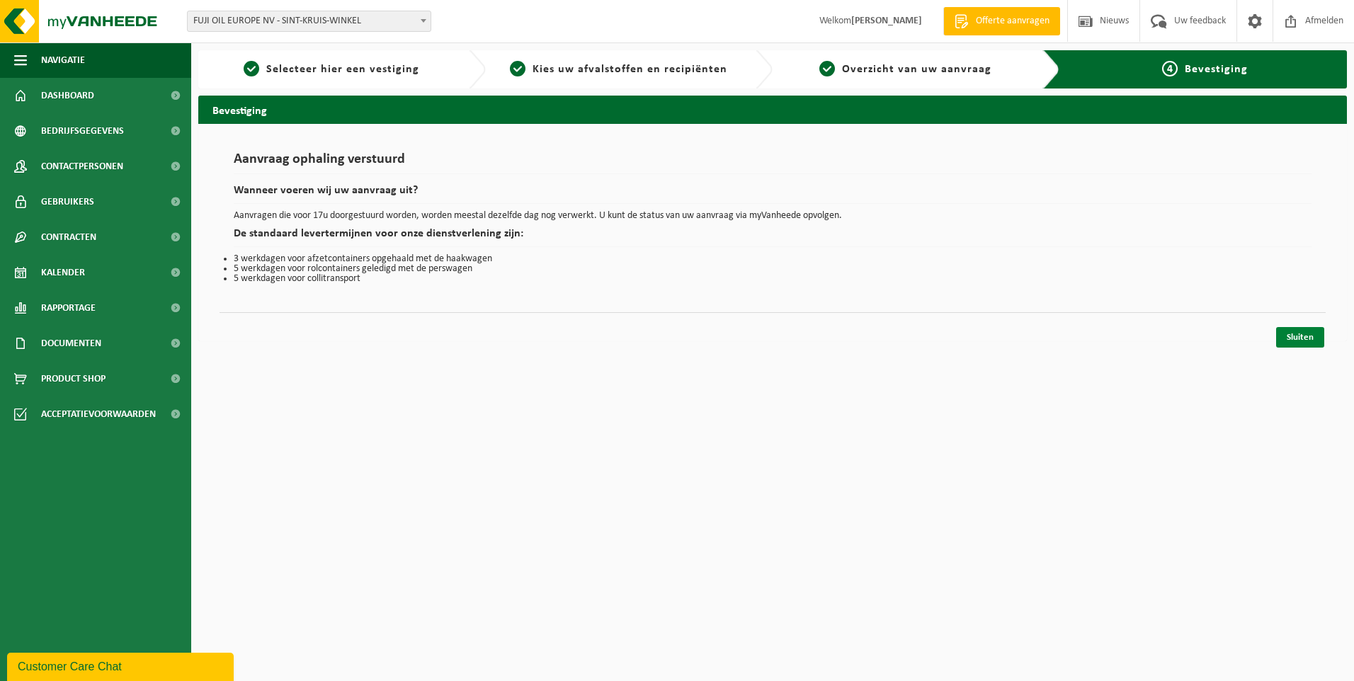
click at [1289, 335] on link "Sluiten" at bounding box center [1300, 337] width 48 height 21
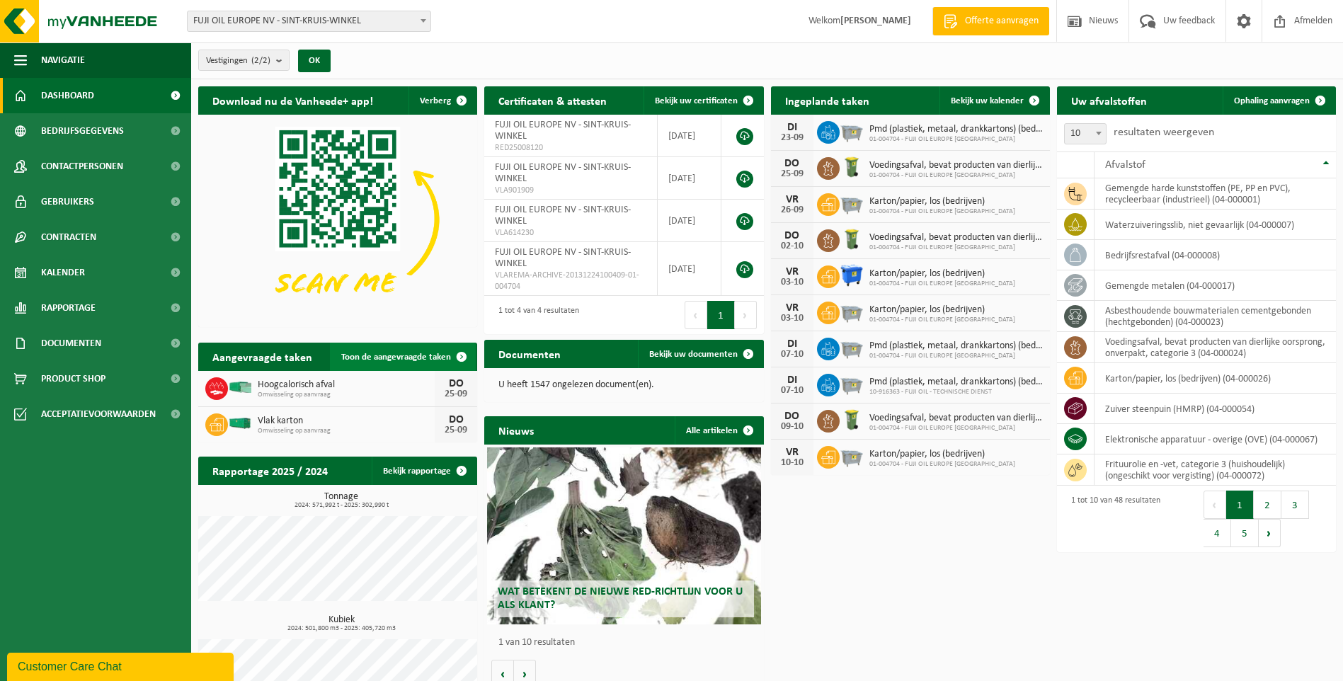
click at [438, 358] on span "Toon de aangevraagde taken" at bounding box center [396, 357] width 110 height 9
